Goal: Task Accomplishment & Management: Complete application form

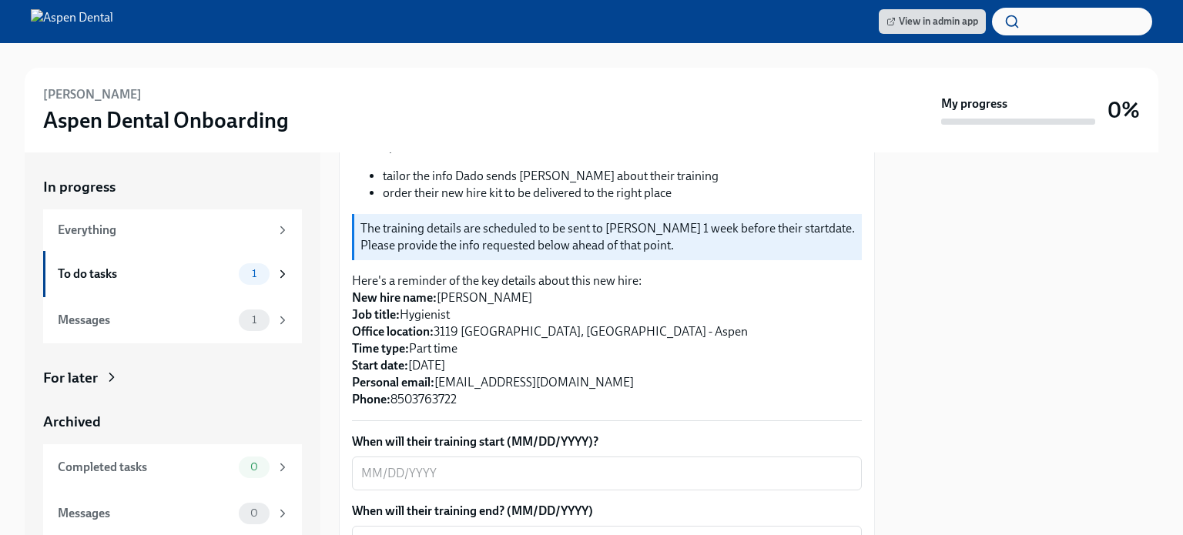
scroll to position [385, 0]
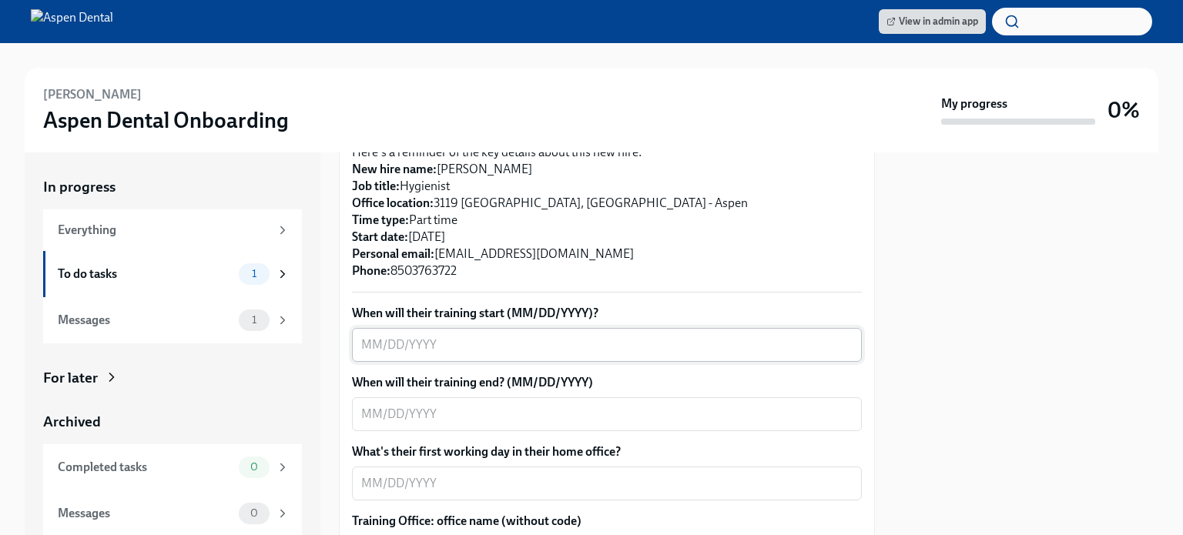
click at [444, 336] on textarea "When will their training start (MM/DD/YYYY)?" at bounding box center [606, 345] width 491 height 18
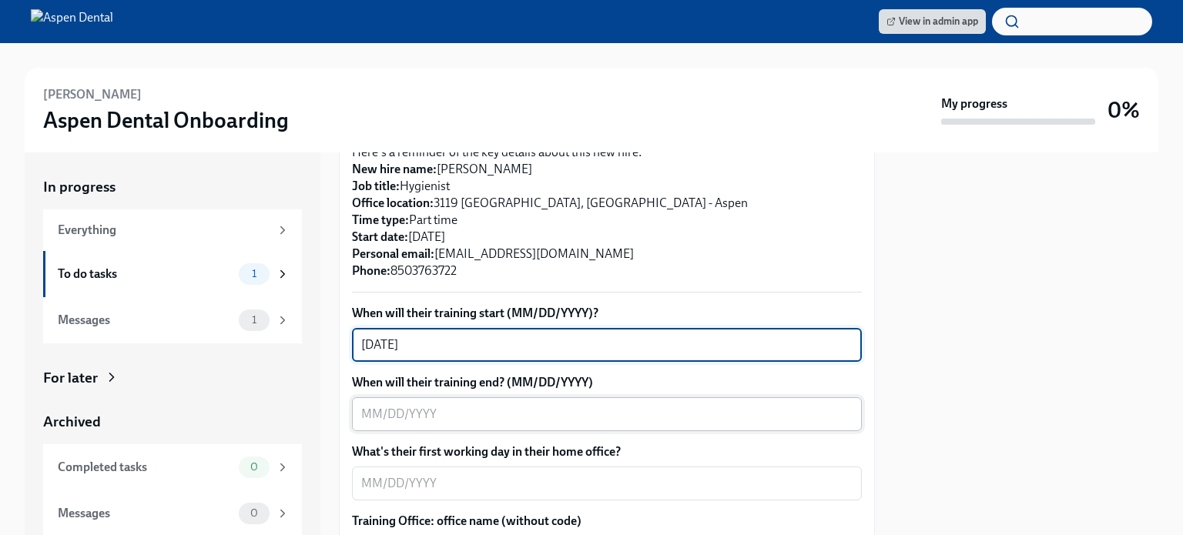
type textarea "[DATE]"
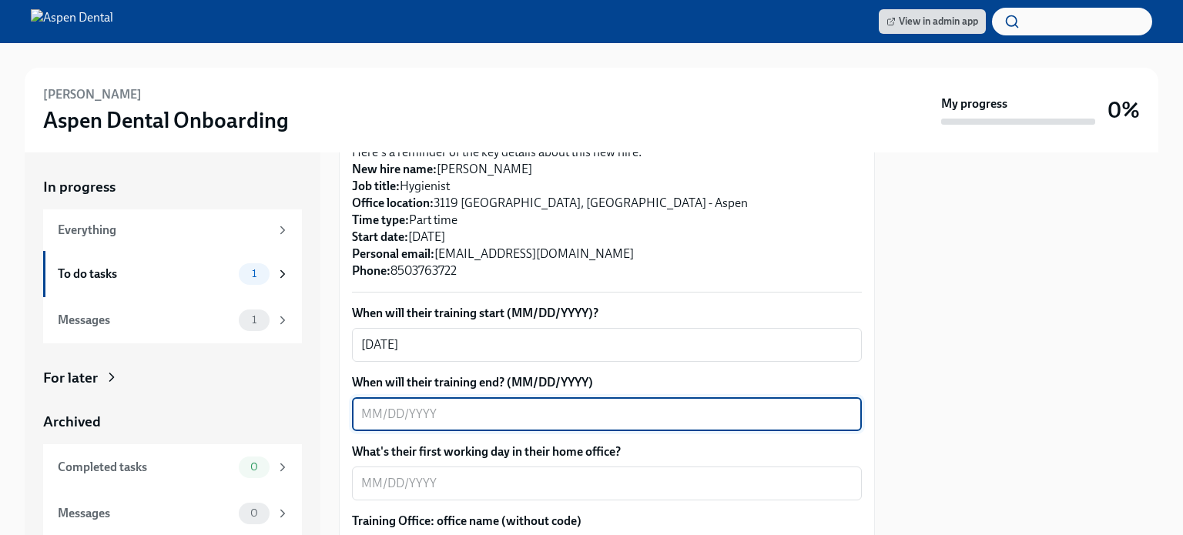
click at [476, 405] on textarea "When will their training end? (MM/DD/YYYY)" at bounding box center [606, 414] width 491 height 18
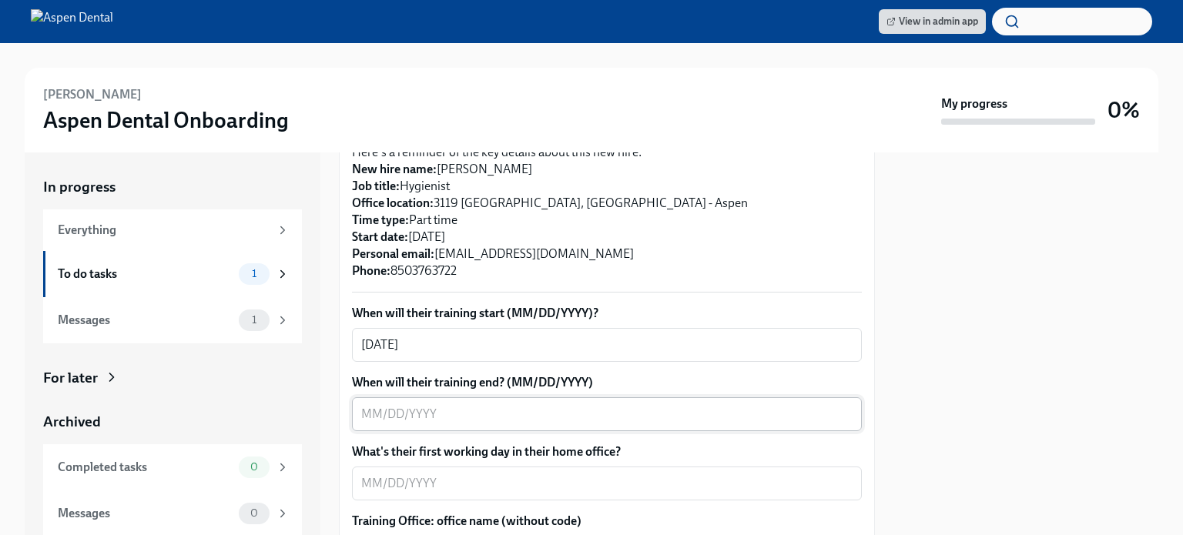
click at [431, 405] on textarea "When will their training end? (MM/DD/YYYY)" at bounding box center [606, 414] width 491 height 18
click at [368, 405] on textarea "When will their training end? (MM/DD/YYYY)" at bounding box center [606, 414] width 491 height 18
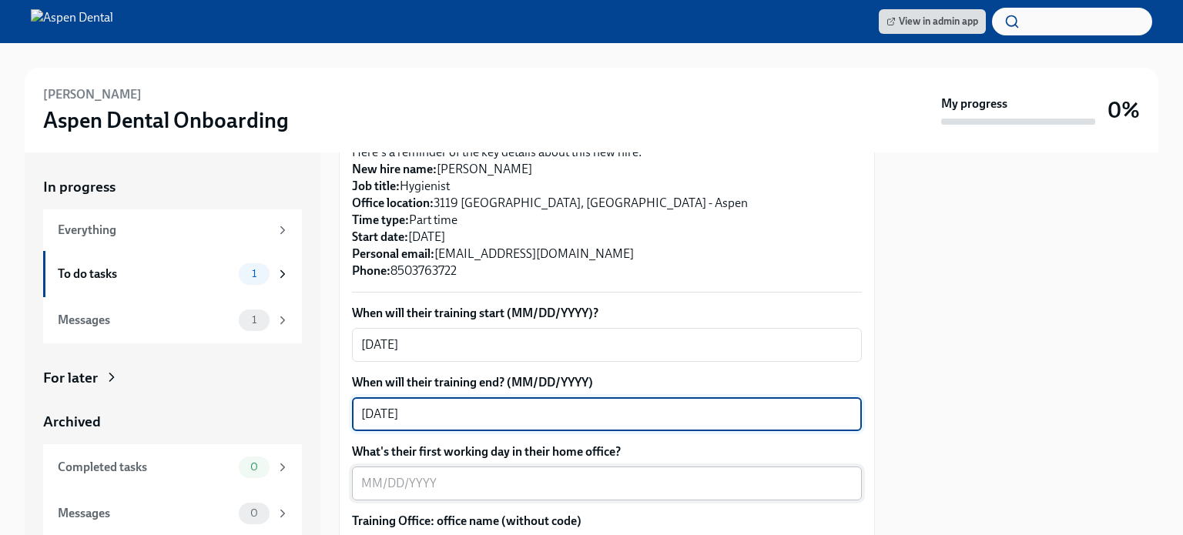
type textarea "[DATE]"
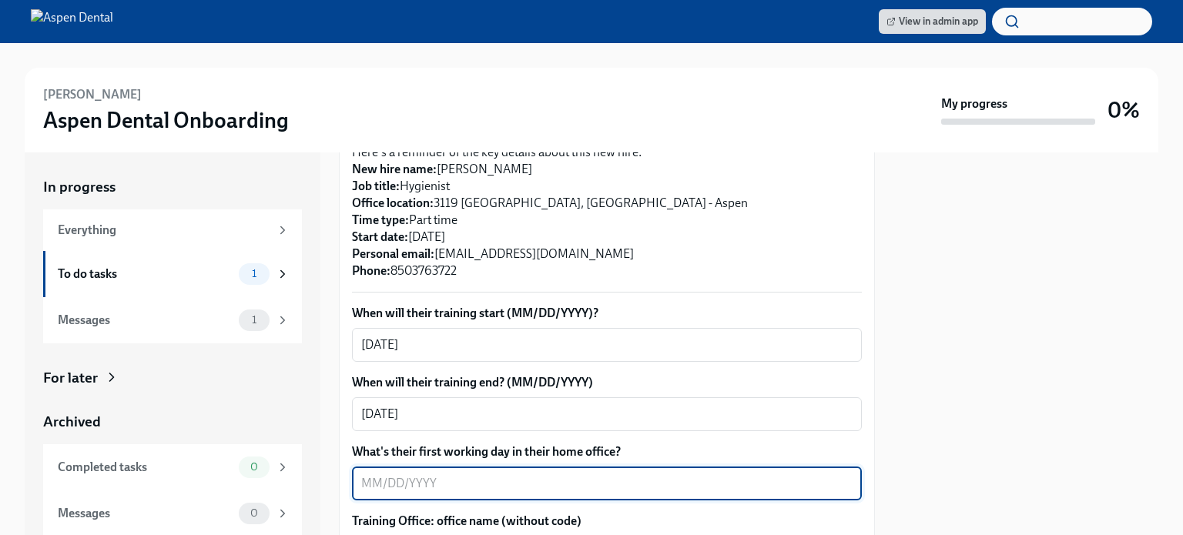
click at [405, 474] on textarea "What's their first working day in their home office?" at bounding box center [606, 483] width 491 height 18
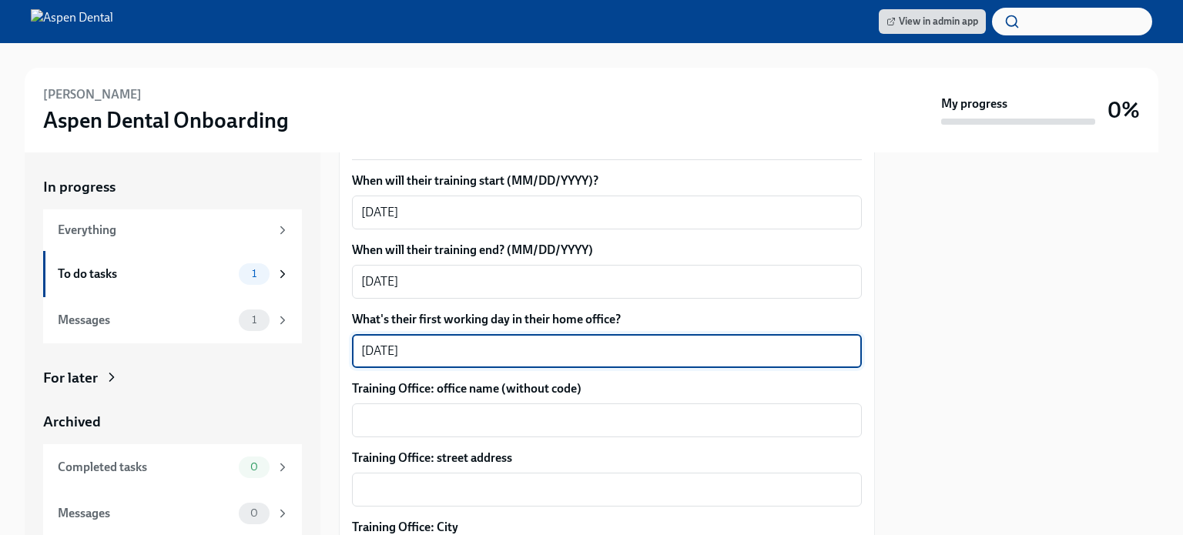
scroll to position [539, 0]
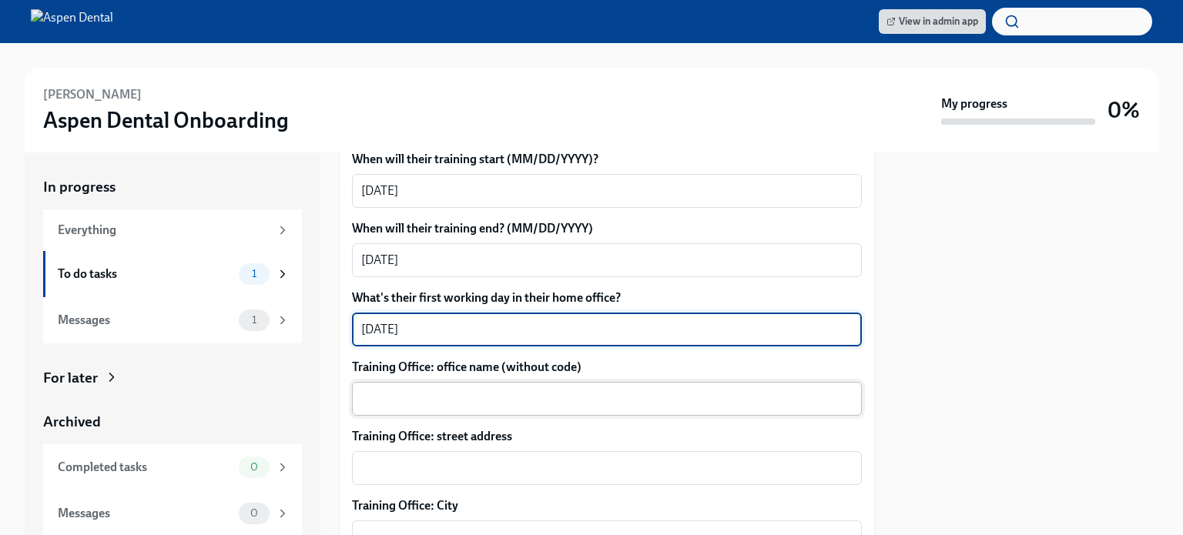
type textarea "[DATE]"
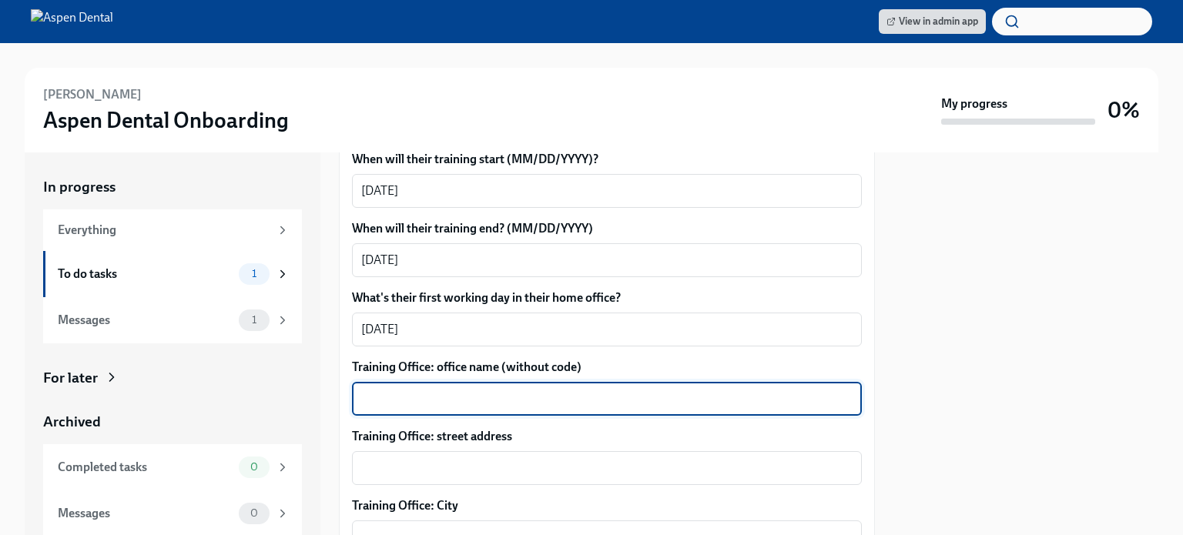
click at [433, 390] on textarea "Training Office: office name (without code)" at bounding box center [606, 399] width 491 height 18
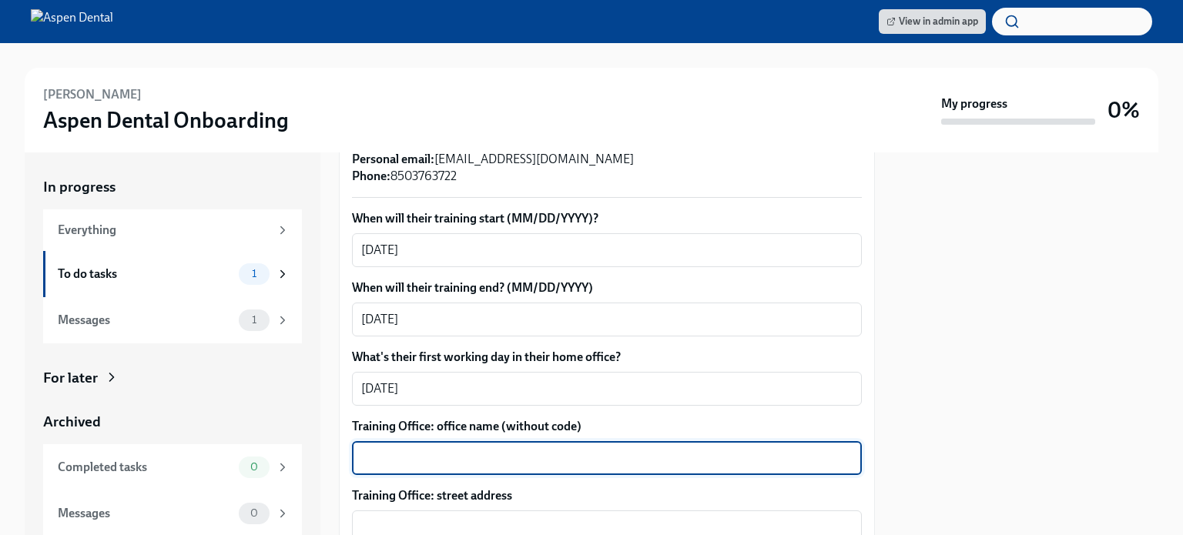
scroll to position [616, 0]
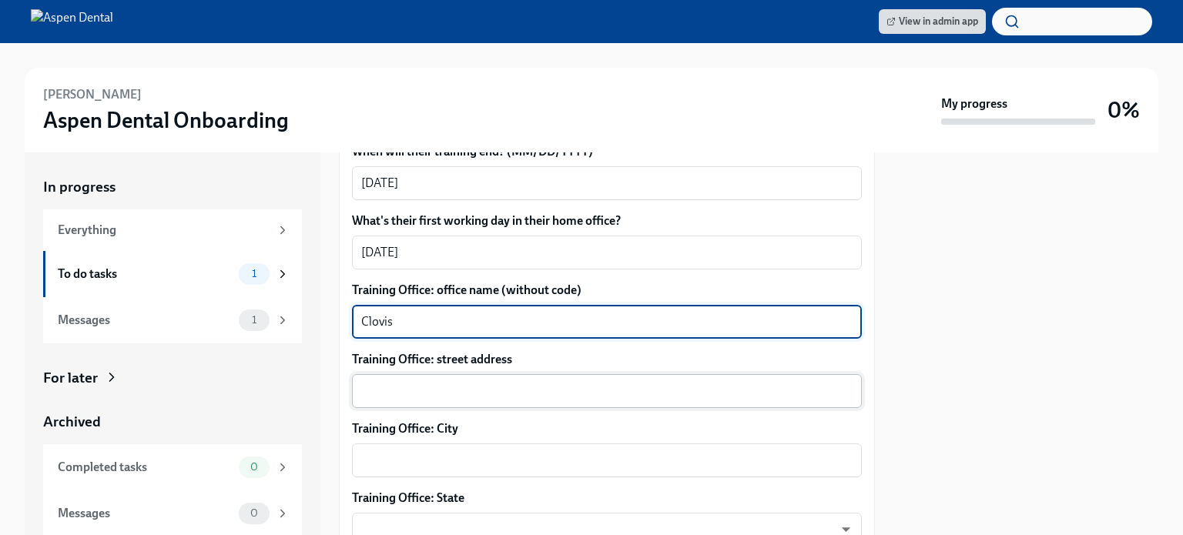
type textarea "Clovis"
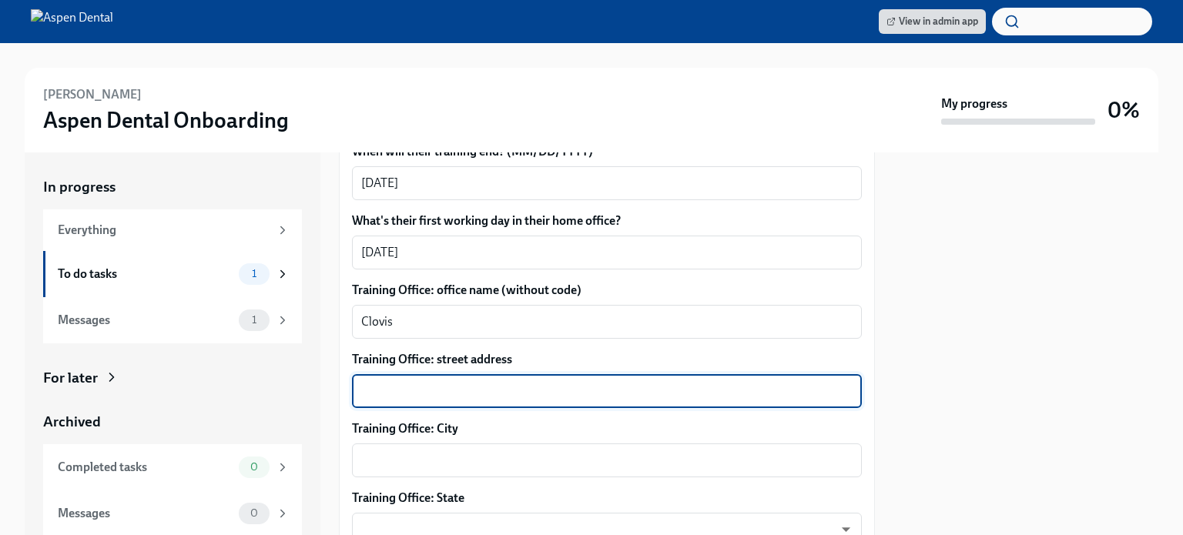
click at [532, 382] on textarea "Training Office: street address" at bounding box center [606, 391] width 491 height 18
type textarea "[STREET_ADDRESS][PERSON_NAME]"
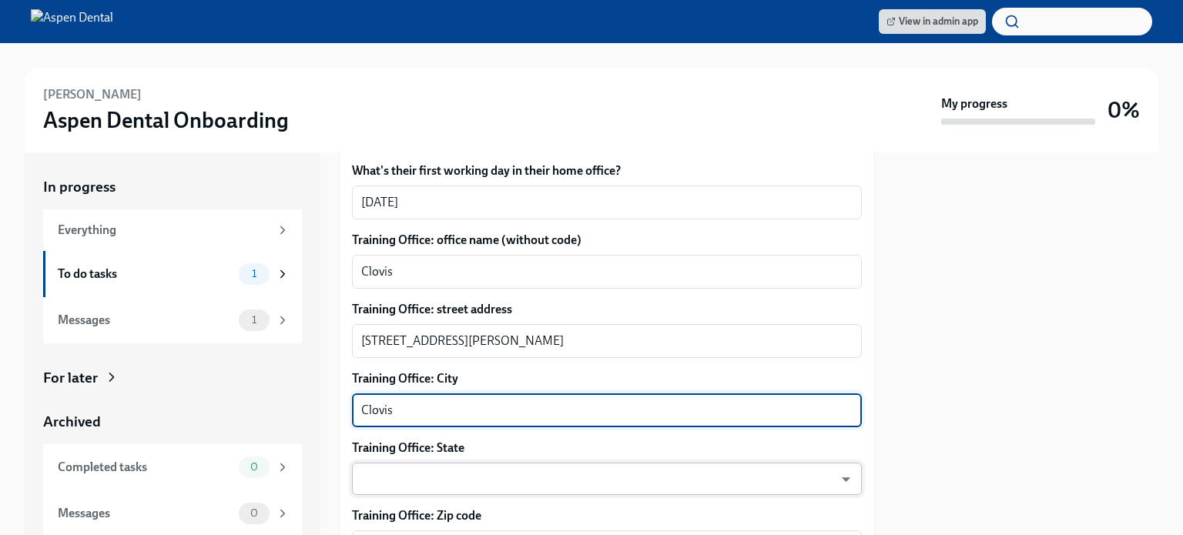
scroll to position [693, 0]
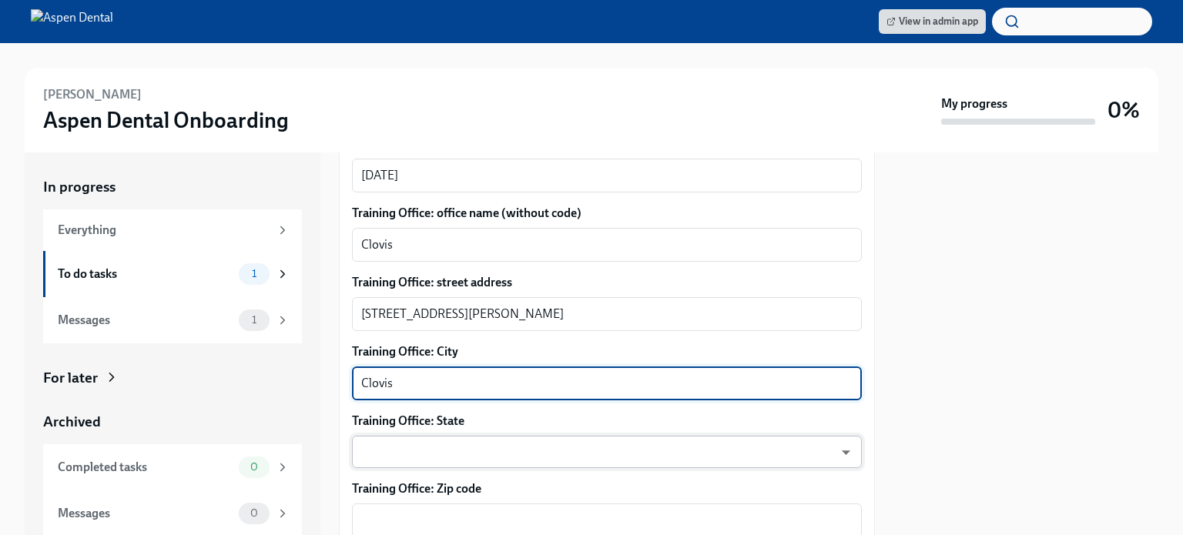
type textarea "Clovis"
click at [494, 423] on body "View in admin app [PERSON_NAME] Aspen Dental Onboarding My progress 0% In progr…" at bounding box center [591, 267] width 1183 height 535
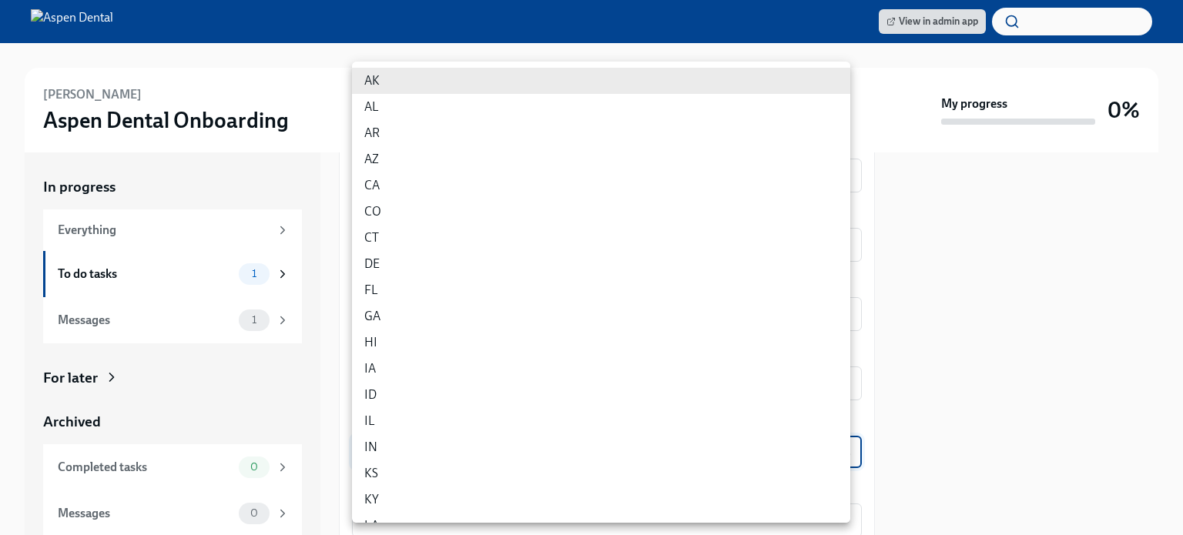
scroll to position [469, 0]
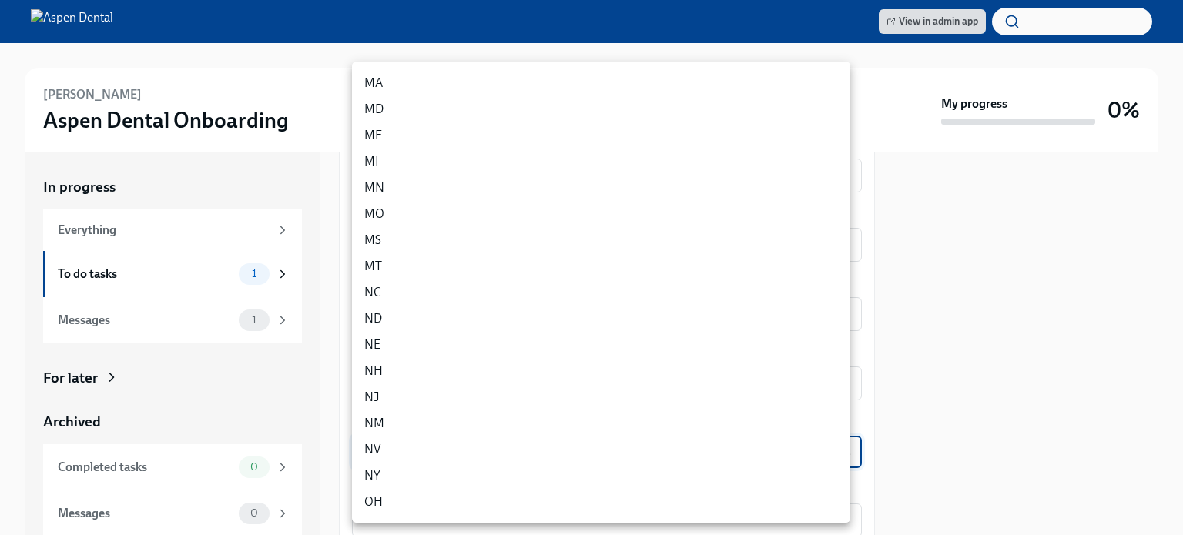
click at [400, 414] on li "NM" at bounding box center [601, 423] width 498 height 26
type input "EGq4DnS5-"
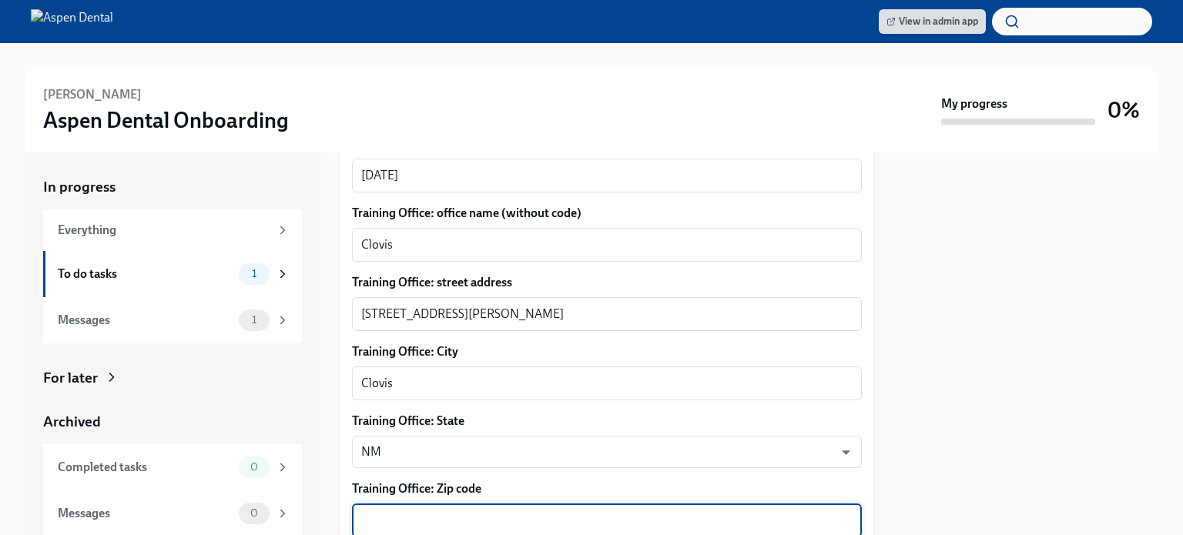
click at [471, 511] on textarea "Training Office: Zip code" at bounding box center [606, 520] width 491 height 18
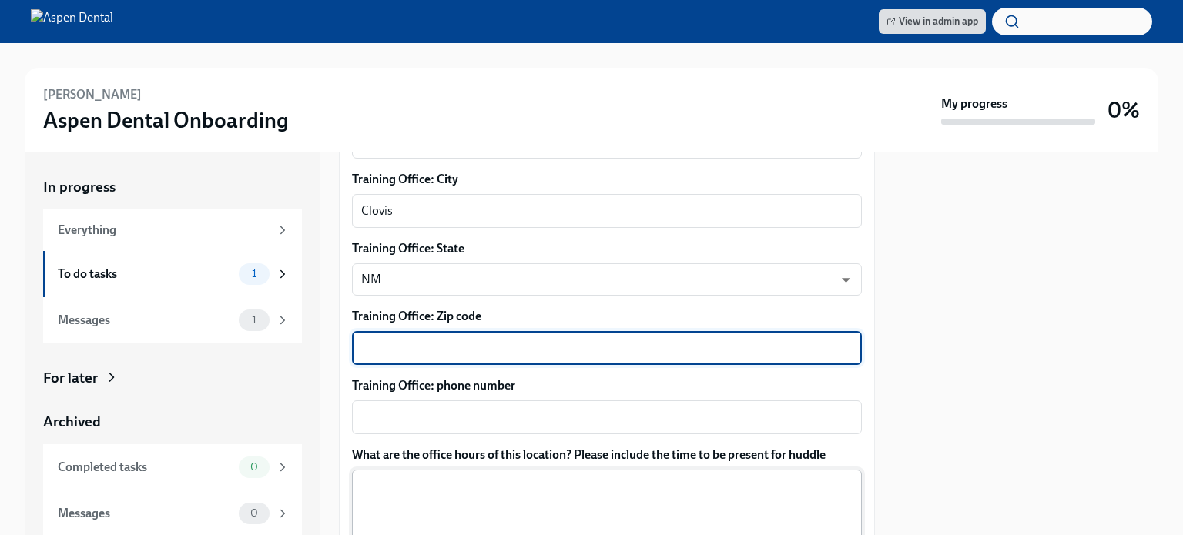
scroll to position [924, 0]
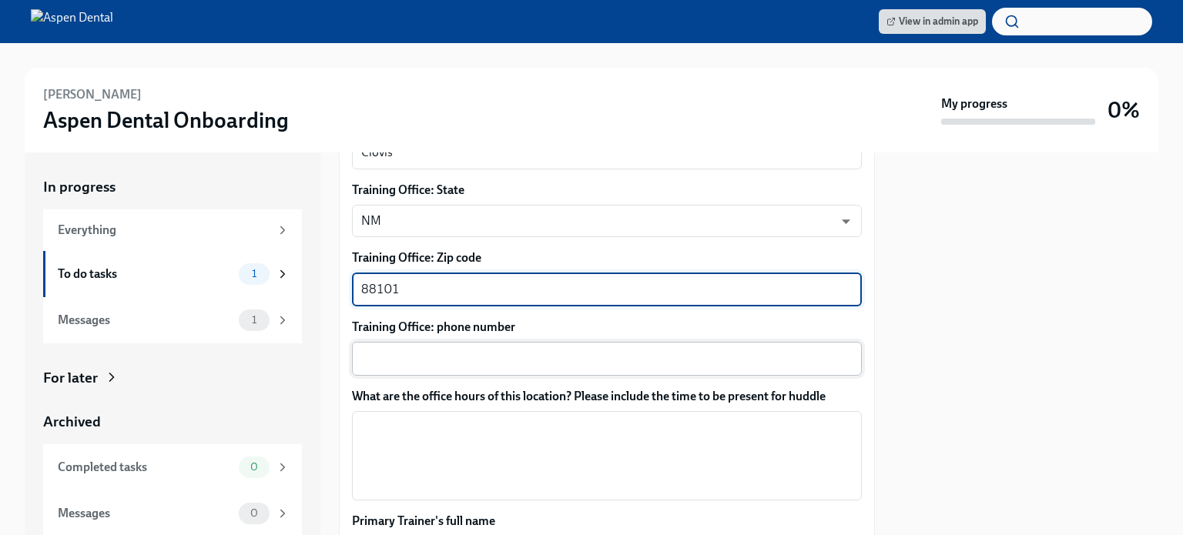
type textarea "88101"
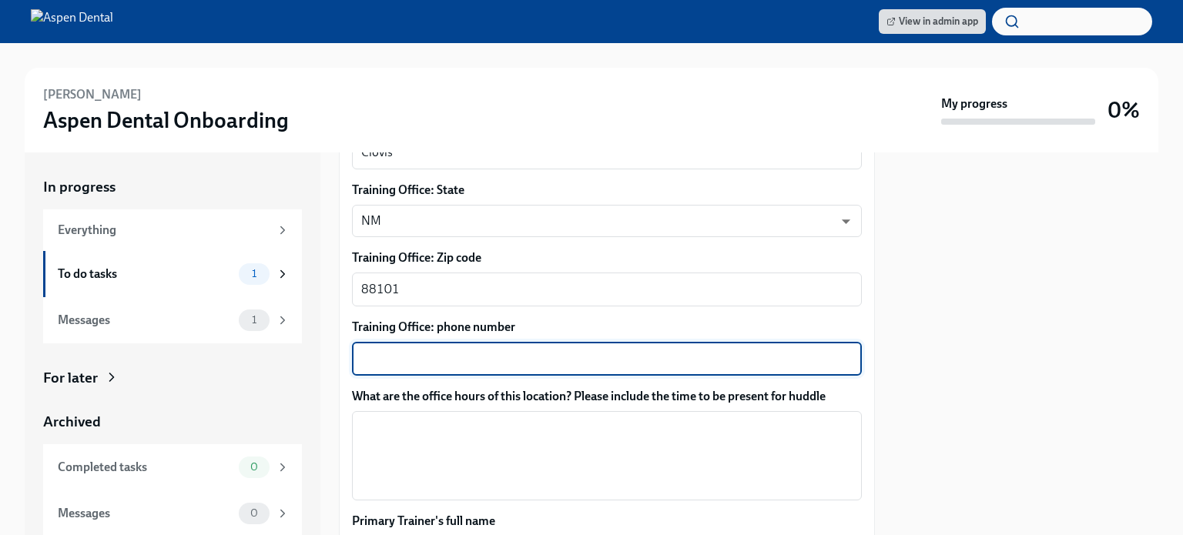
click at [438, 350] on textarea "Training Office: phone number" at bounding box center [606, 359] width 491 height 18
type textarea "[PHONE_NUMBER]"
click at [430, 419] on textarea "What are the office hours of this location? Please include the time to be prese…" at bounding box center [606, 456] width 491 height 74
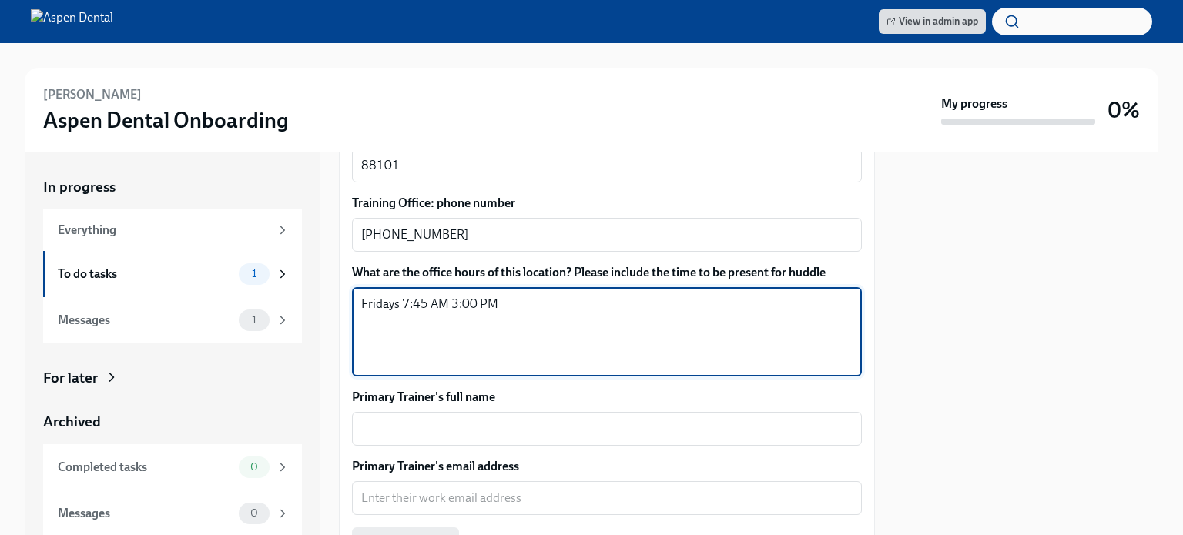
scroll to position [1078, 0]
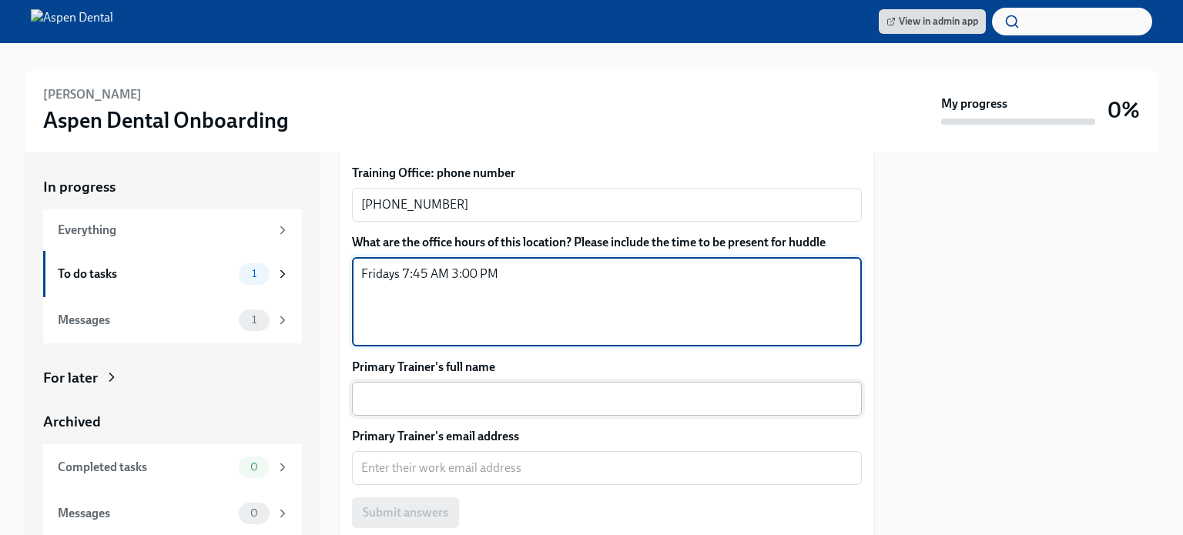
type textarea "Fridays 7:45 AM 3:00 PM"
click at [475, 390] on textarea "Primary Trainer's full name" at bounding box center [606, 399] width 491 height 18
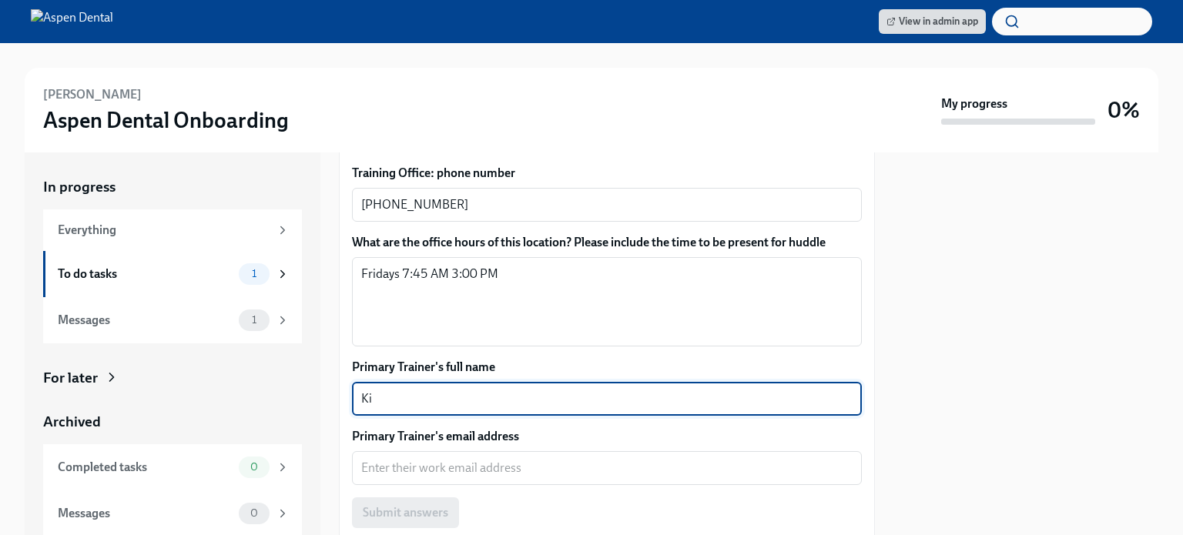
type textarea "K"
type textarea "[PERSON_NAME]"
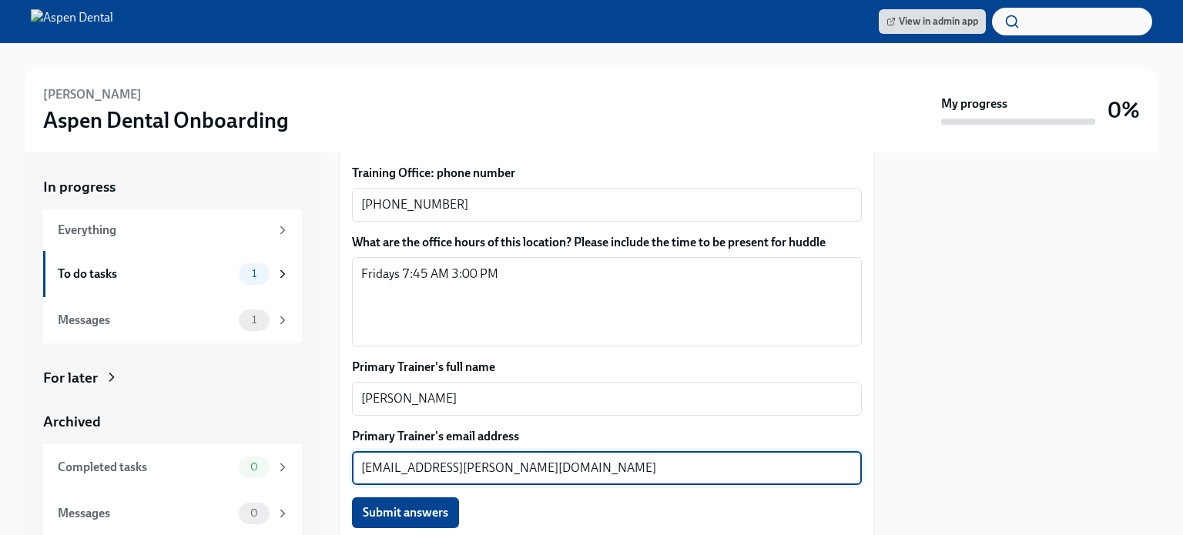
click at [565, 459] on textarea "[EMAIL_ADDRESS][PERSON_NAME][DOMAIN_NAME]" at bounding box center [606, 468] width 491 height 18
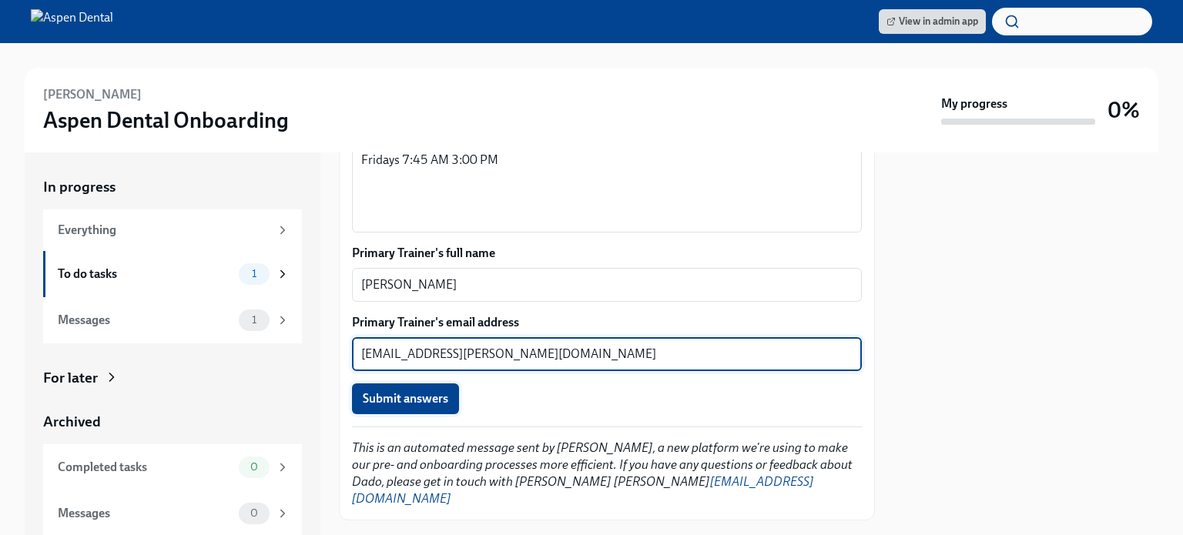
type textarea "[EMAIL_ADDRESS][PERSON_NAME][DOMAIN_NAME]"
click at [421, 391] on span "Submit answers" at bounding box center [405, 398] width 85 height 15
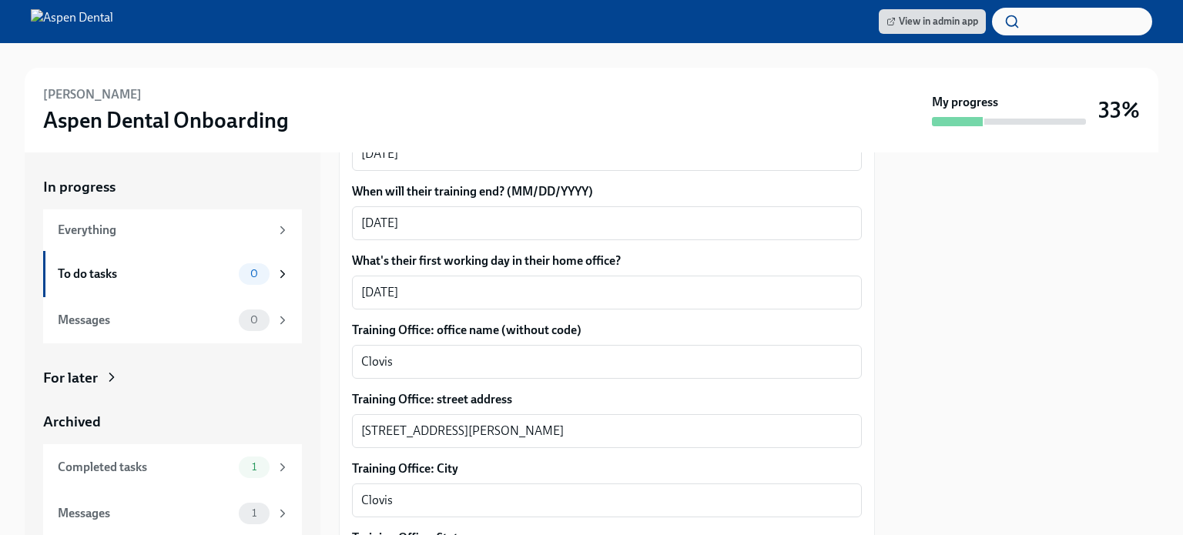
scroll to position [0, 0]
